Goal: Task Accomplishment & Management: Use online tool/utility

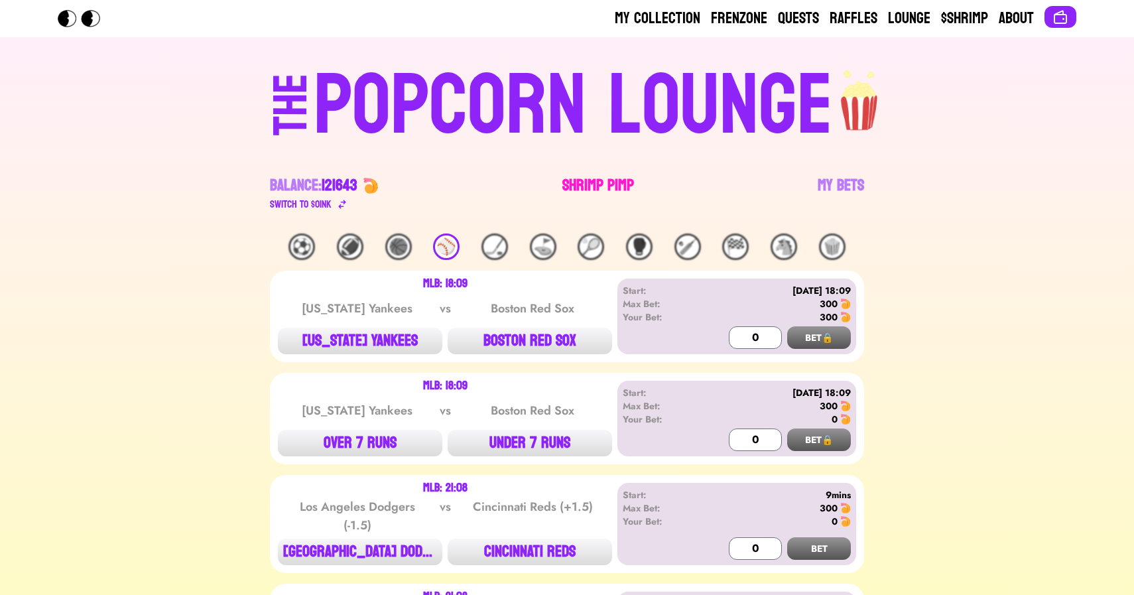
click at [581, 194] on link "Shrimp Pimp" at bounding box center [598, 193] width 72 height 37
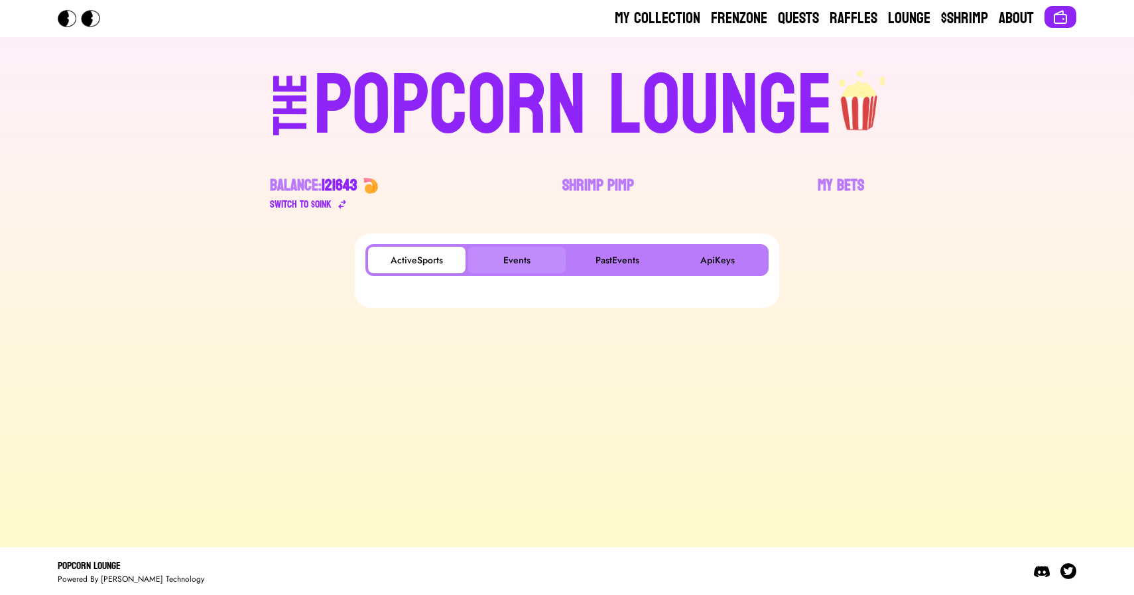
click at [509, 247] on button "Events" at bounding box center [516, 260] width 97 height 27
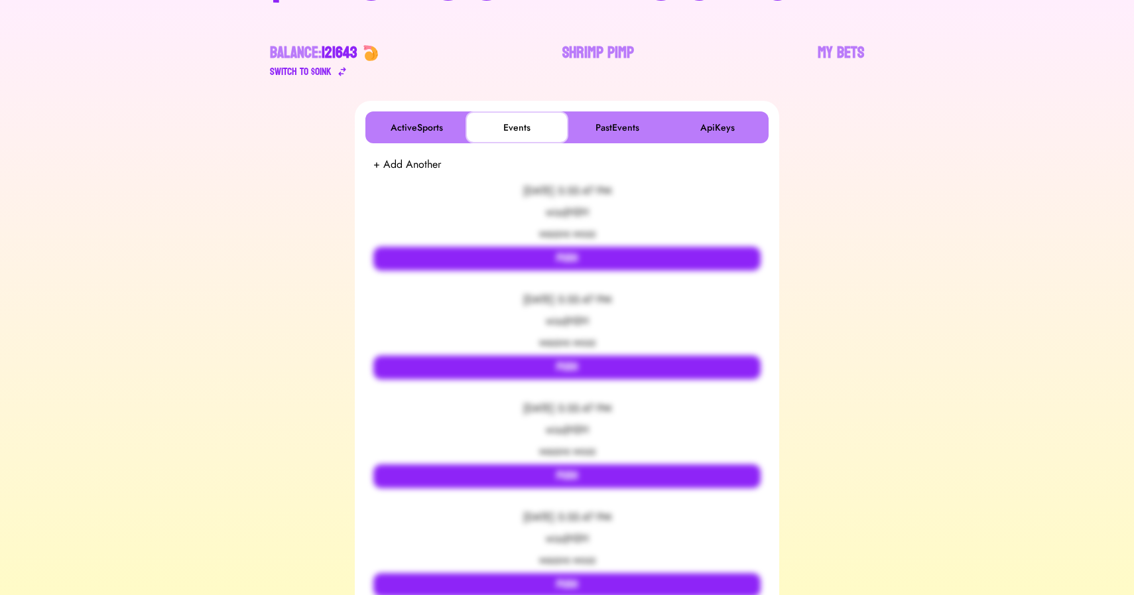
scroll to position [135, 0]
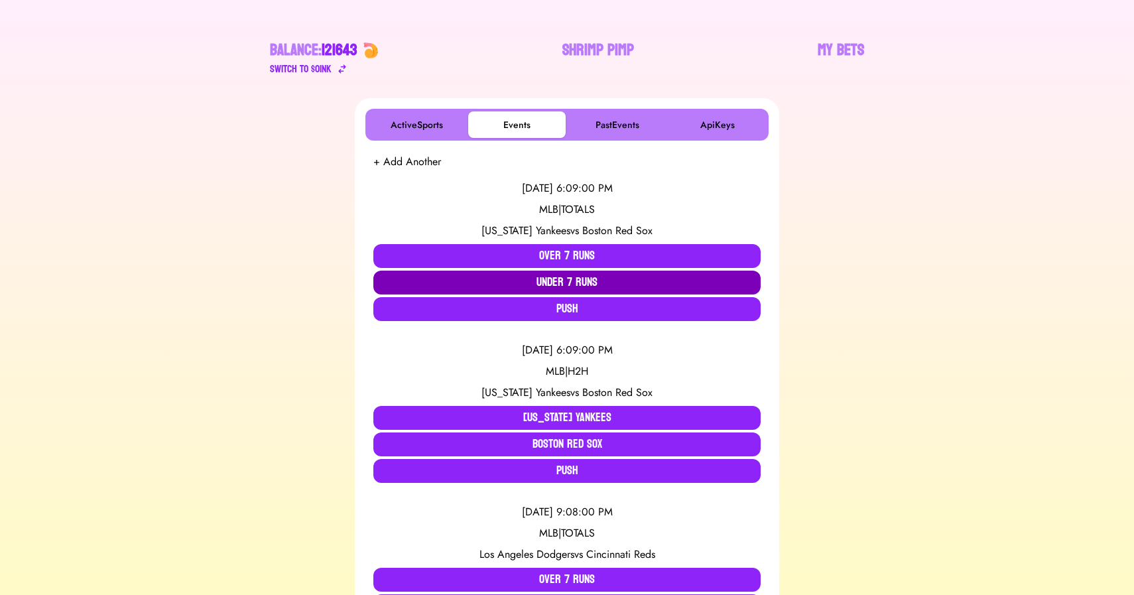
click at [406, 280] on button "Under 7 Runs" at bounding box center [566, 283] width 387 height 24
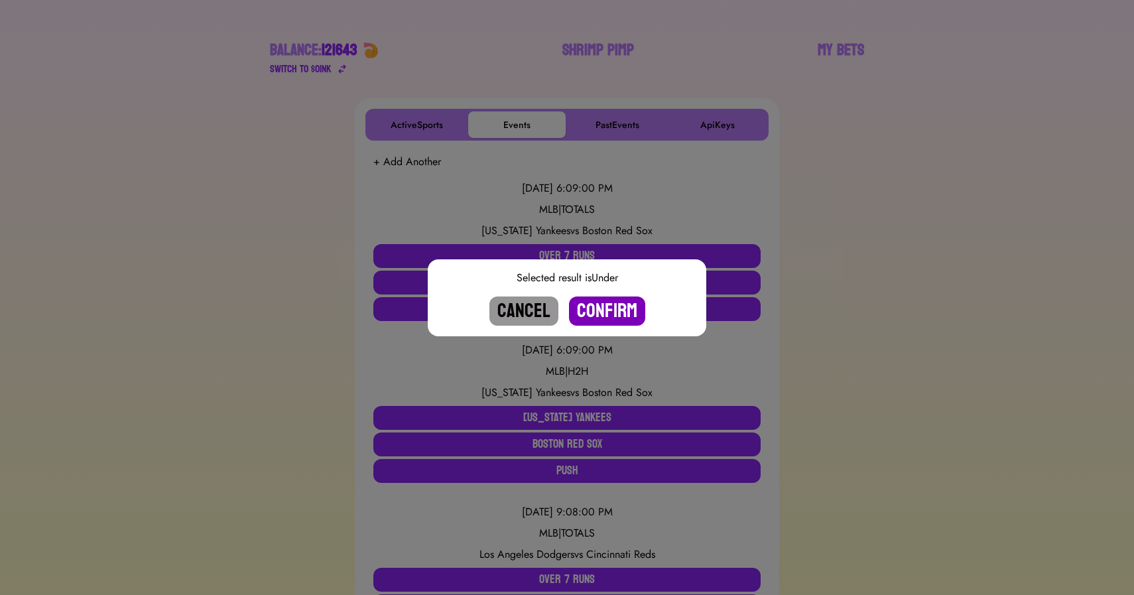
click at [588, 312] on button "Confirm" at bounding box center [607, 310] width 76 height 29
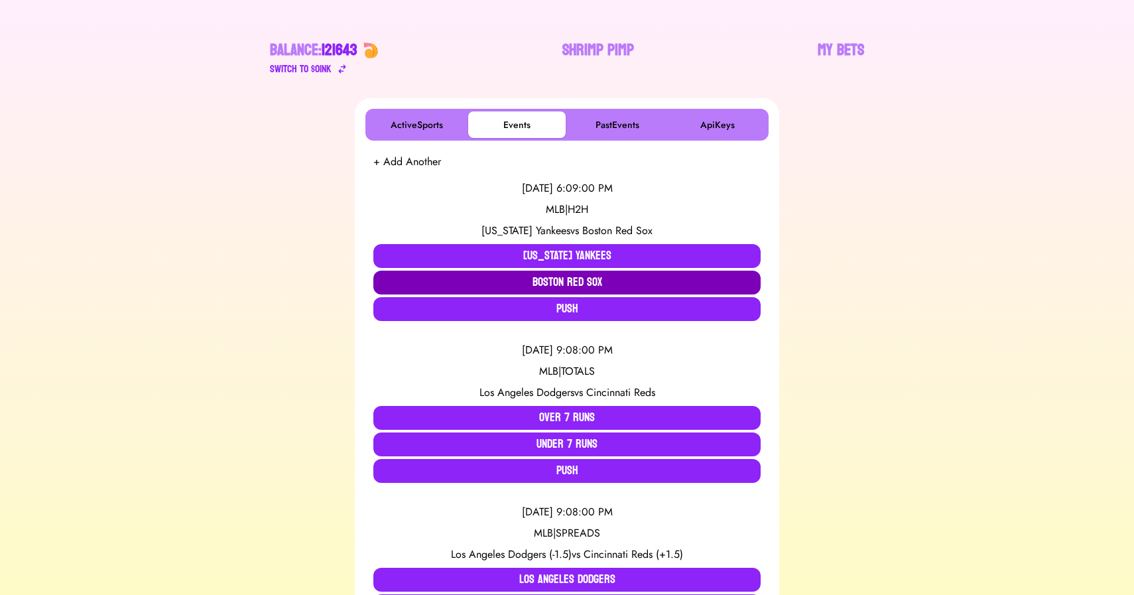
click at [578, 282] on button "Boston Red Sox" at bounding box center [566, 283] width 387 height 24
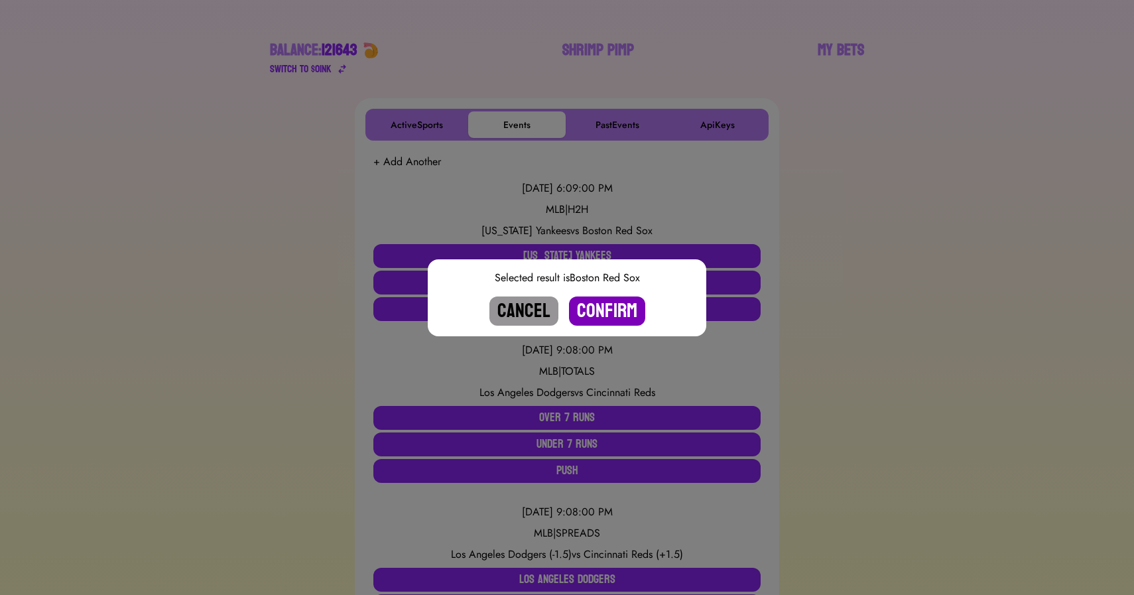
click at [608, 312] on button "Confirm" at bounding box center [607, 310] width 76 height 29
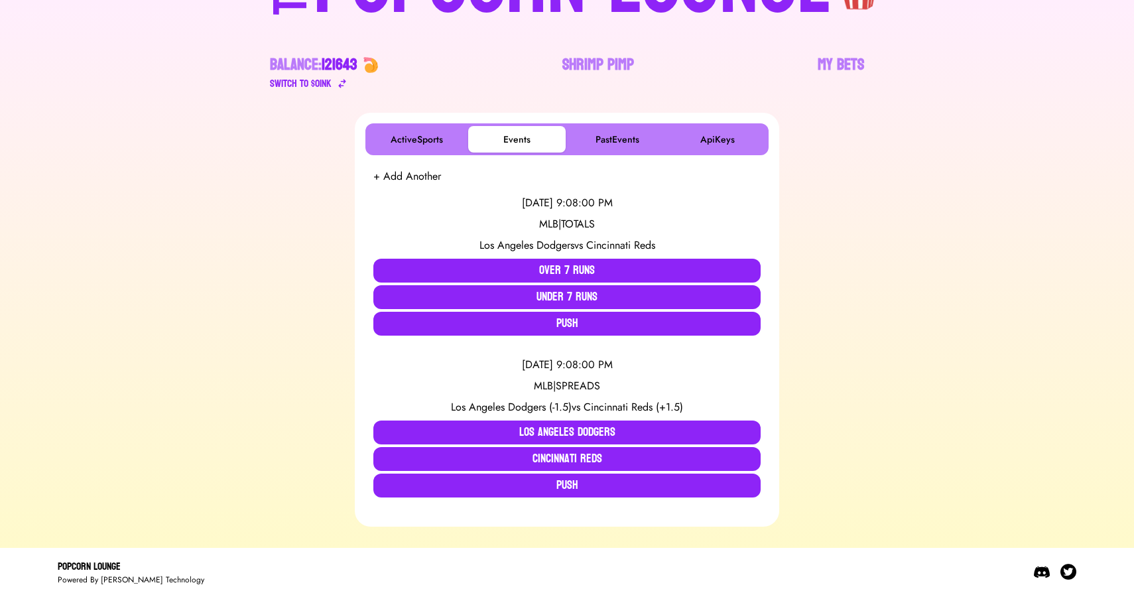
scroll to position [0, 0]
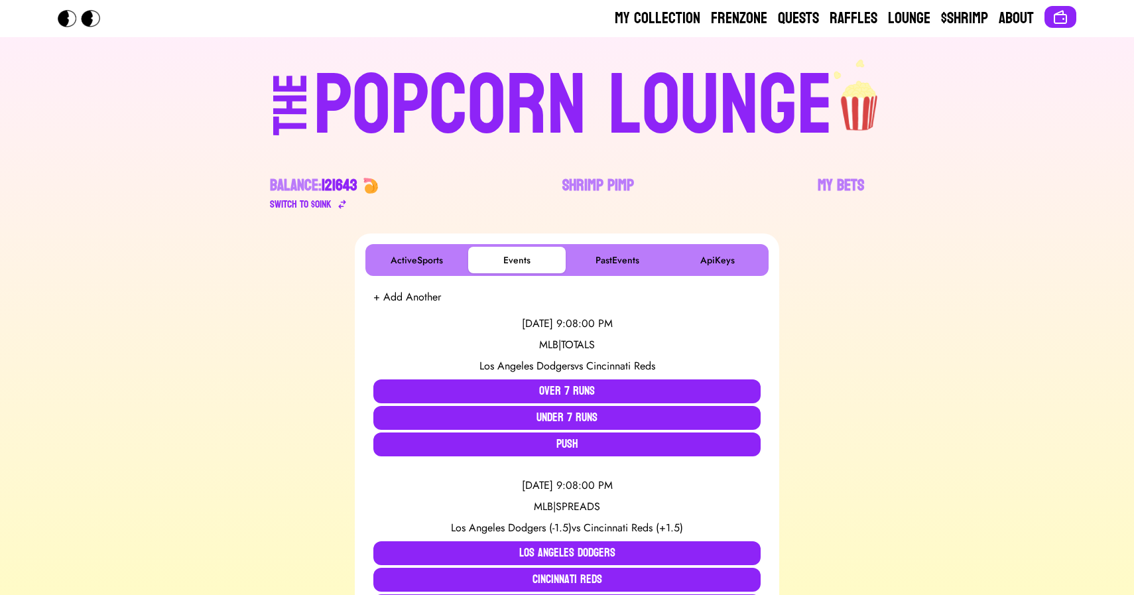
click at [566, 87] on div "POPCORN LOUNGE" at bounding box center [573, 106] width 519 height 85
